Goal: Find contact information: Find contact information

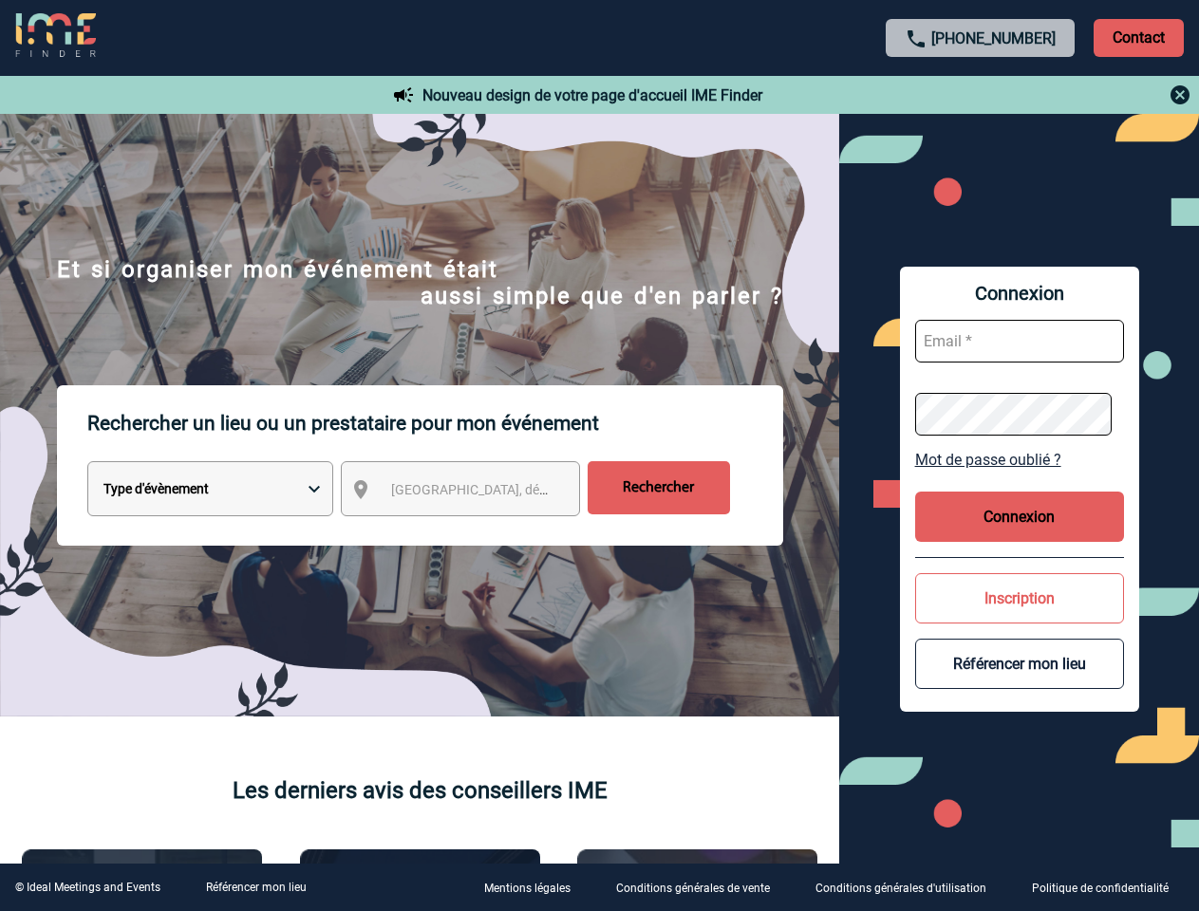
click at [599, 456] on p "Rechercher un lieu ou un prestataire pour mon événement" at bounding box center [435, 423] width 696 height 76
click at [1138, 37] on p "Contact" at bounding box center [1139, 38] width 90 height 38
click at [981, 95] on div at bounding box center [981, 95] width 422 height 23
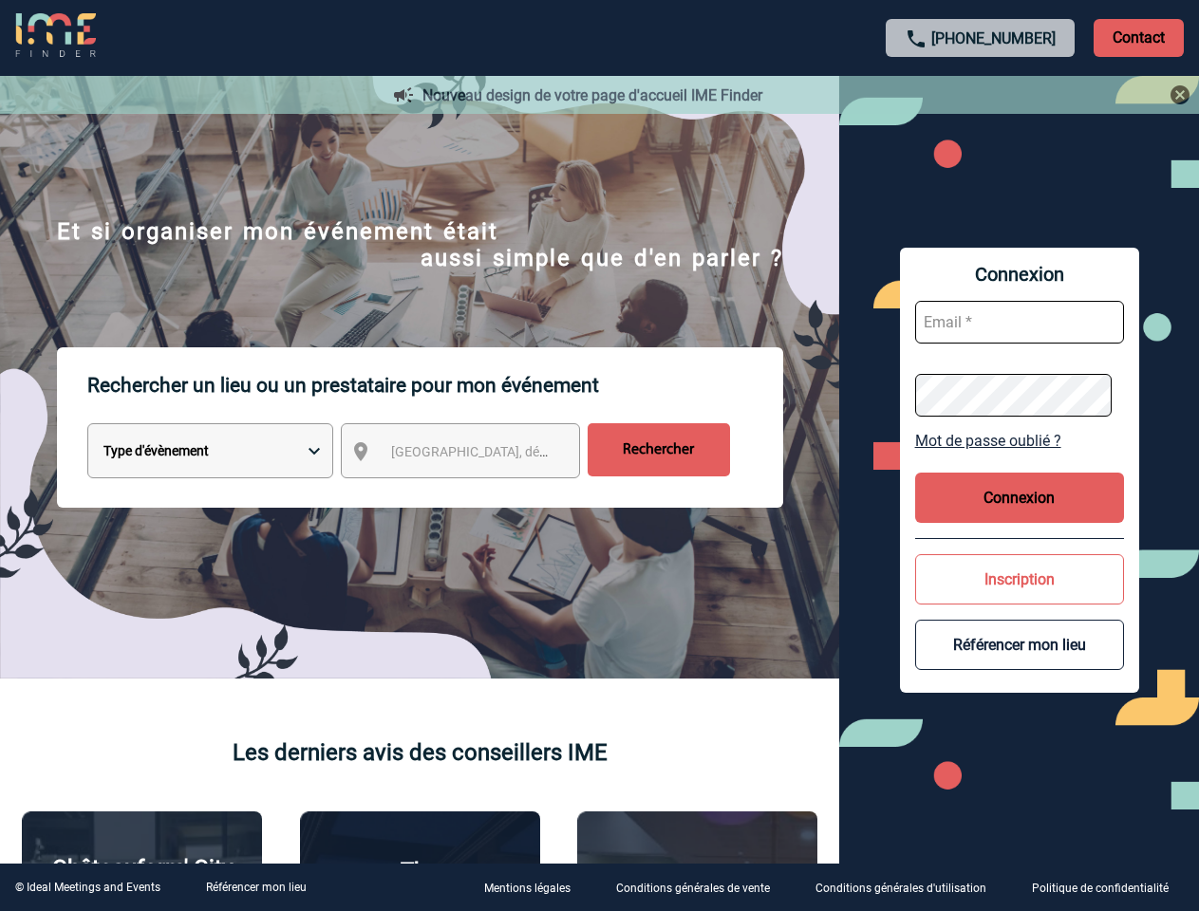
click at [478, 493] on div at bounding box center [595, 452] width 1191 height 905
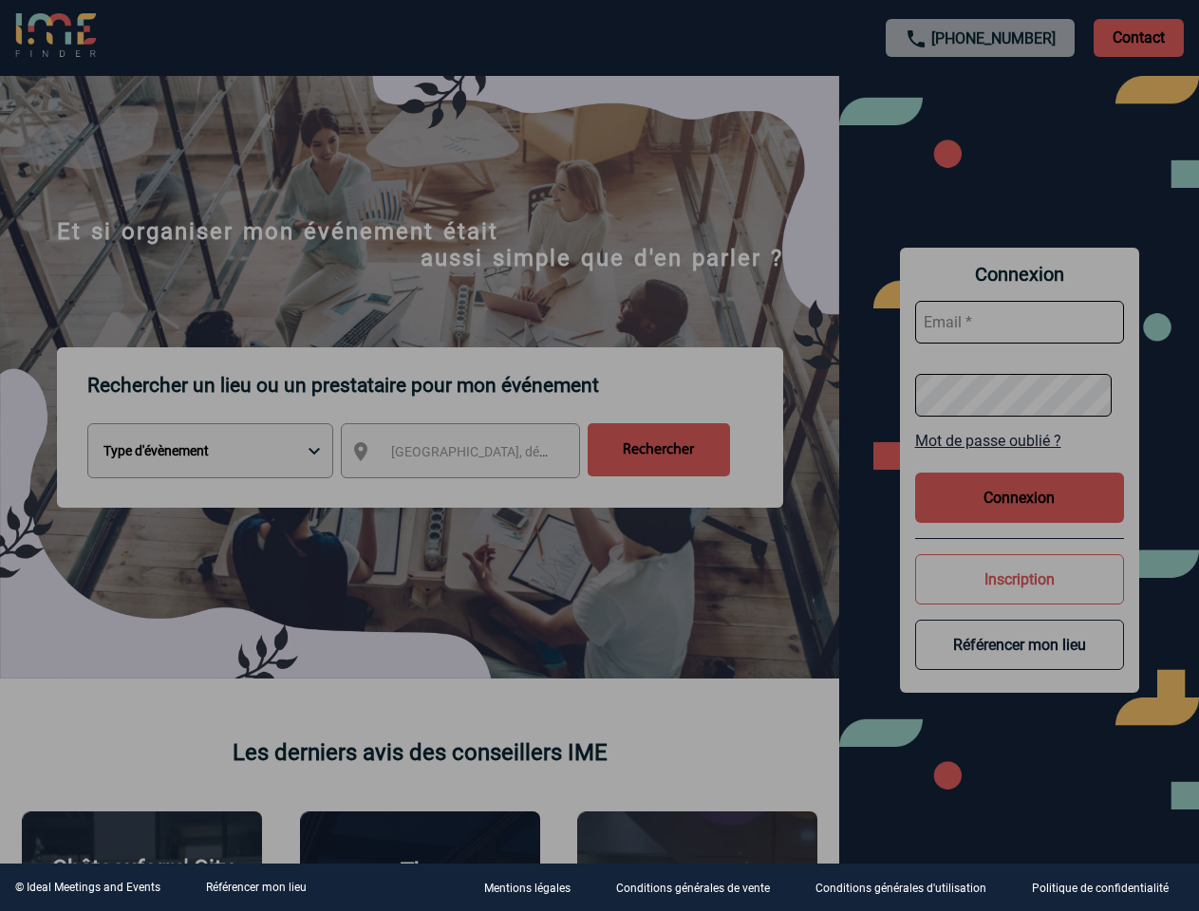
click at [1020, 460] on div at bounding box center [599, 455] width 1199 height 911
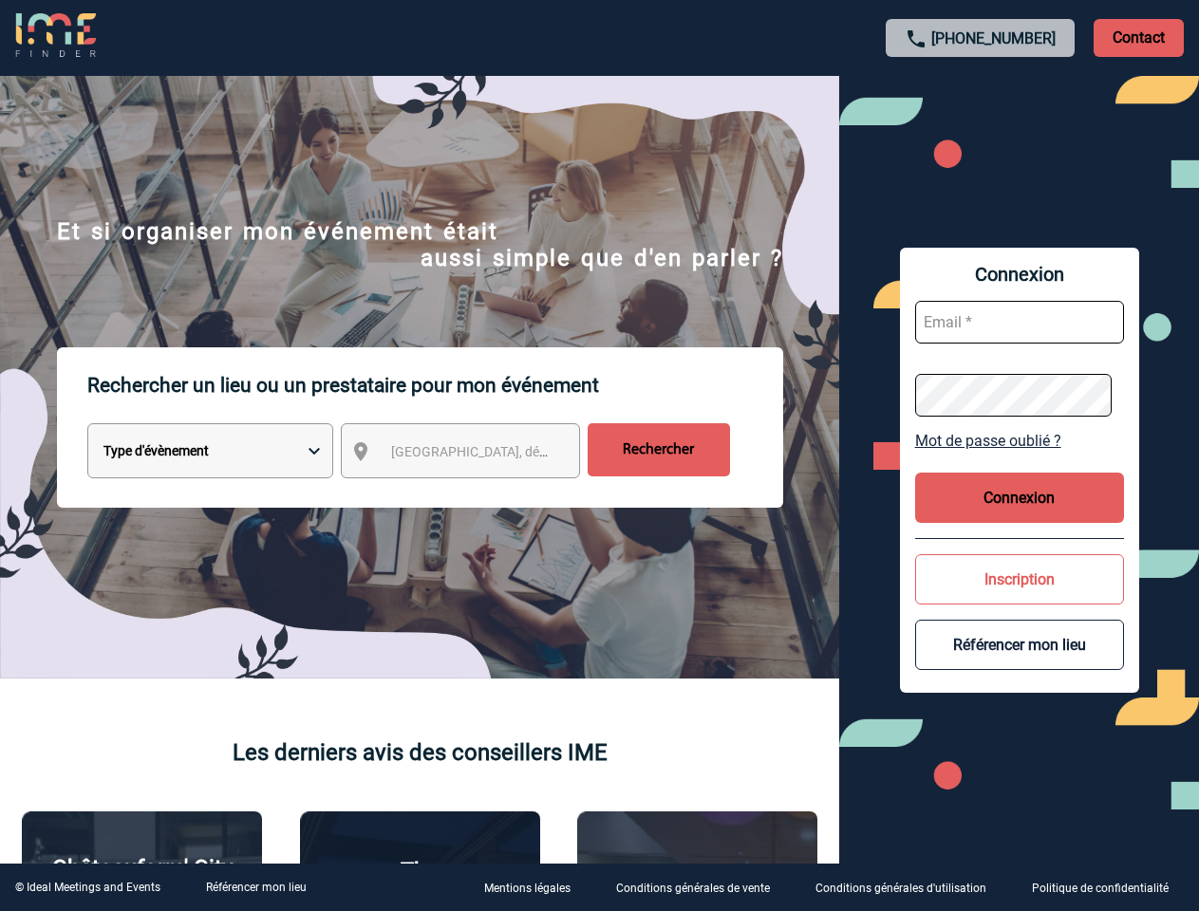
click at [1020, 516] on body "[PHONE_NUMBER] Contact Contact Nouveau design de votre page d'accueil IME Finde…" at bounding box center [599, 455] width 1199 height 911
click at [1020, 598] on button "Inscription" at bounding box center [1019, 579] width 209 height 50
click at [1020, 664] on button "Référencer mon lieu" at bounding box center [1019, 645] width 209 height 50
click at [255, 888] on link "Référencer mon lieu" at bounding box center [256, 887] width 101 height 13
